Goal: Information Seeking & Learning: Learn about a topic

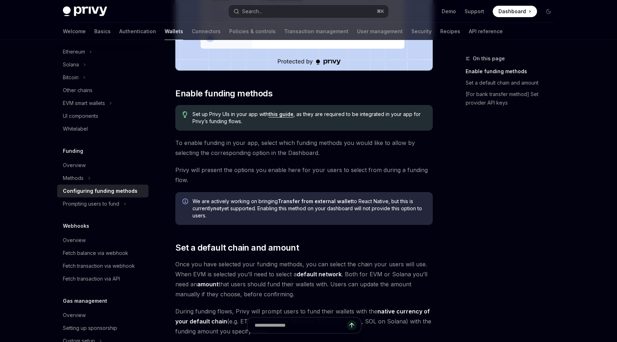
scroll to position [204, 0]
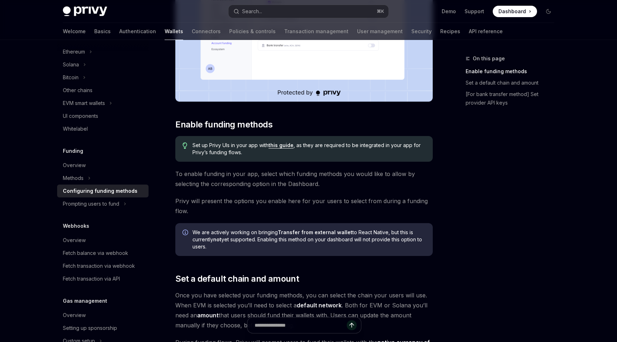
click at [279, 144] on link "this guide" at bounding box center [281, 145] width 25 height 6
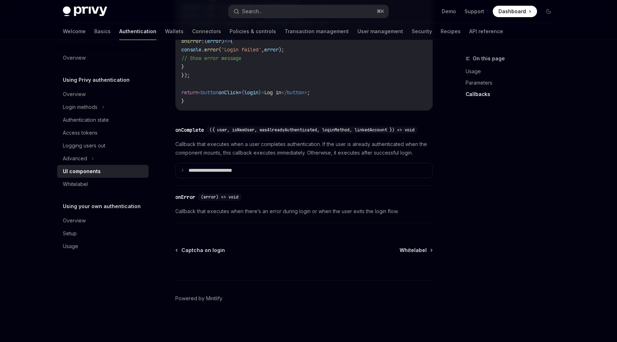
scroll to position [1028, 0]
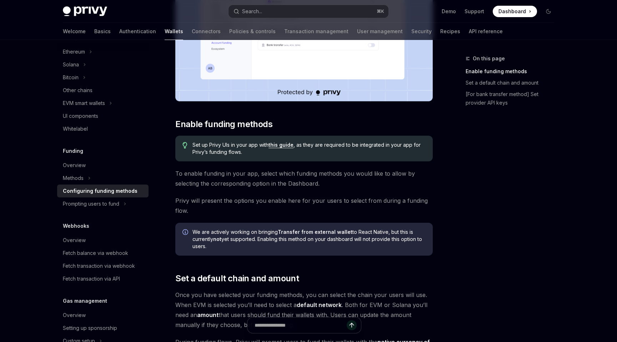
scroll to position [204, 0]
click at [116, 205] on div "Prompting users to fund" at bounding box center [91, 204] width 56 height 9
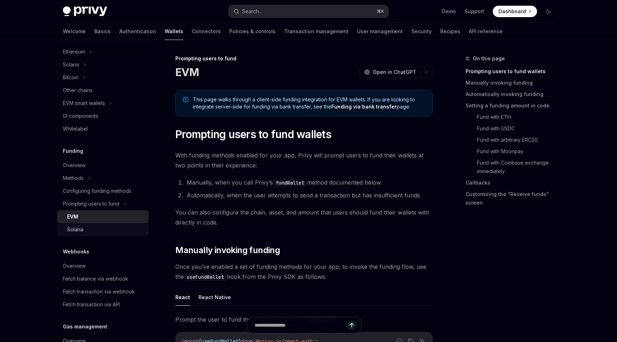
click at [106, 227] on div "Solana" at bounding box center [105, 229] width 77 height 9
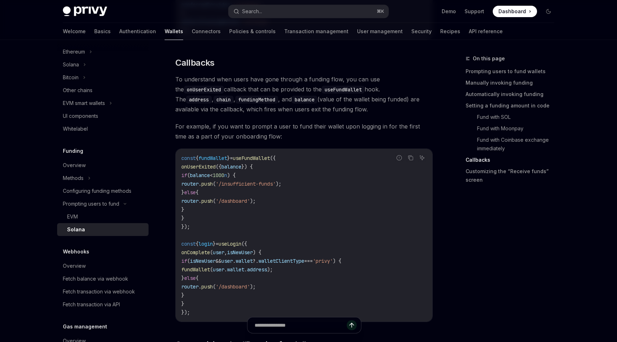
scroll to position [1122, 0]
click at [102, 175] on div "Methods" at bounding box center [102, 178] width 91 height 13
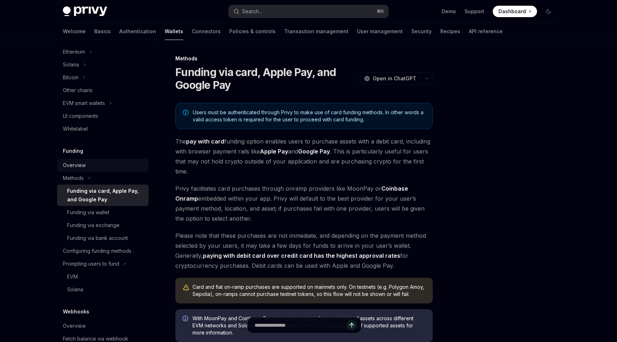
click at [91, 165] on div "Overview" at bounding box center [103, 165] width 81 height 9
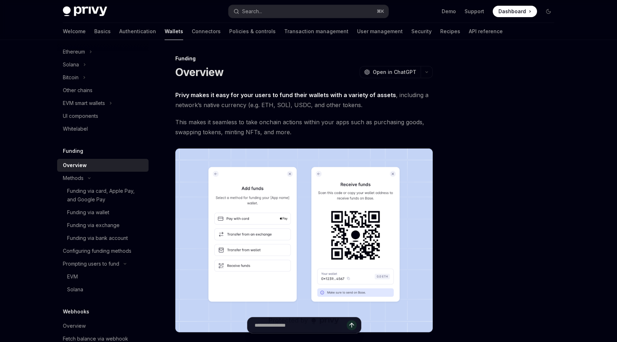
click at [244, 139] on div "Privy makes it easy for your users to fund their wallets with a variety of asse…" at bounding box center [303, 272] width 257 height 364
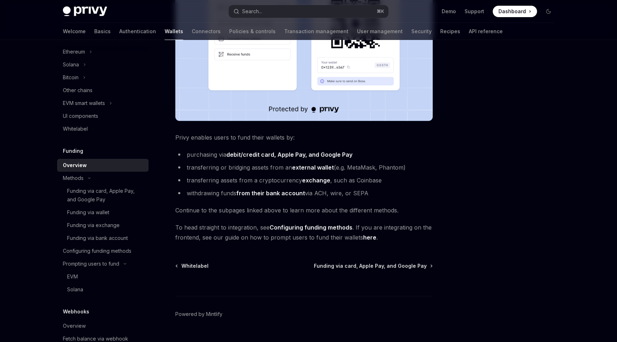
scroll to position [227, 0]
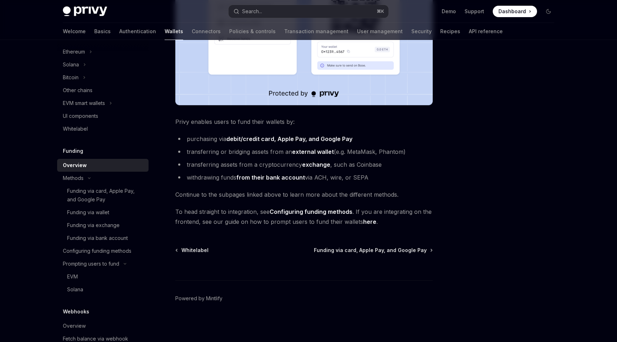
click at [367, 222] on link "here" at bounding box center [369, 221] width 13 height 7
type textarea "*"
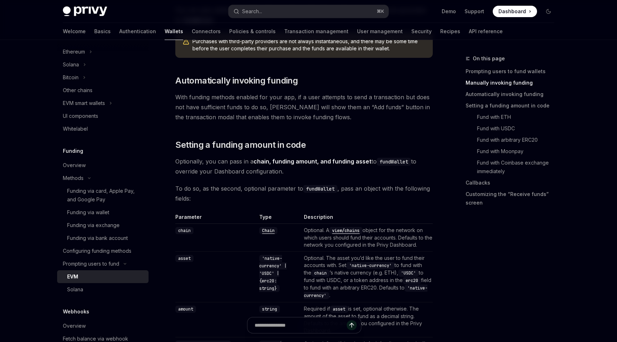
scroll to position [513, 0]
